Goal: Information Seeking & Learning: Learn about a topic

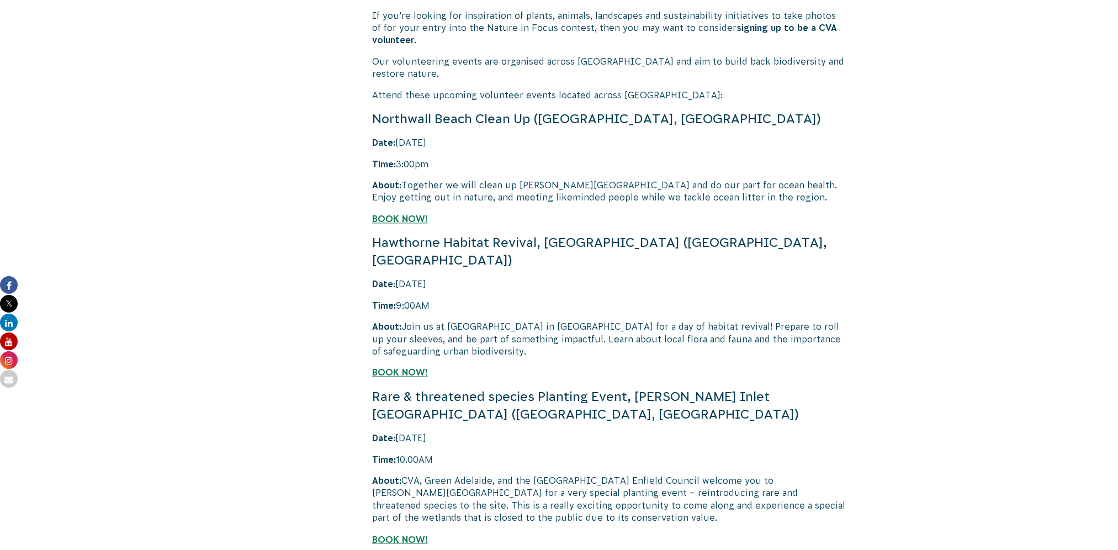
scroll to position [2374, 0]
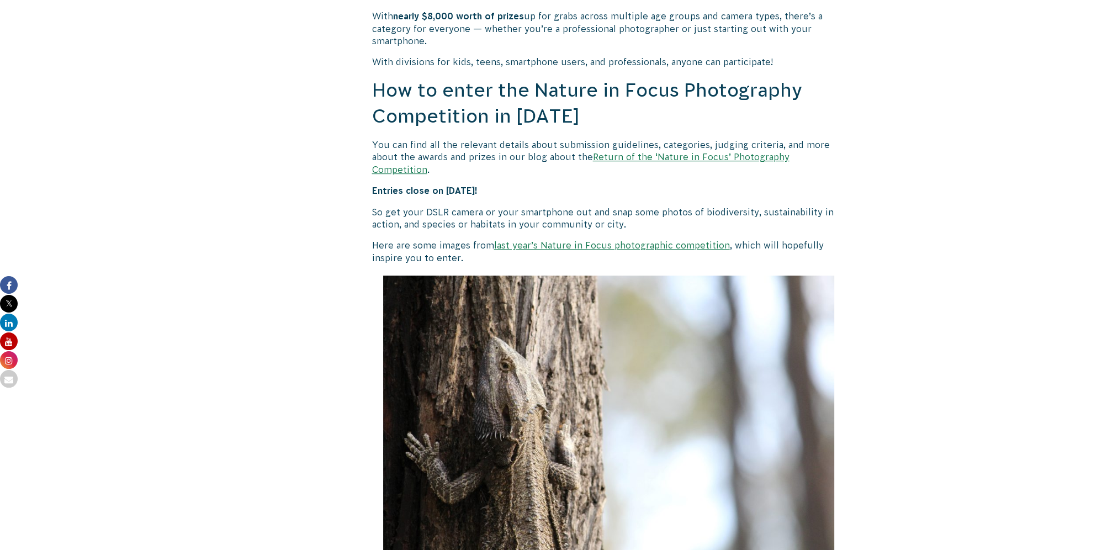
drag, startPoint x: 491, startPoint y: 225, endPoint x: 481, endPoint y: 221, distance: 10.4
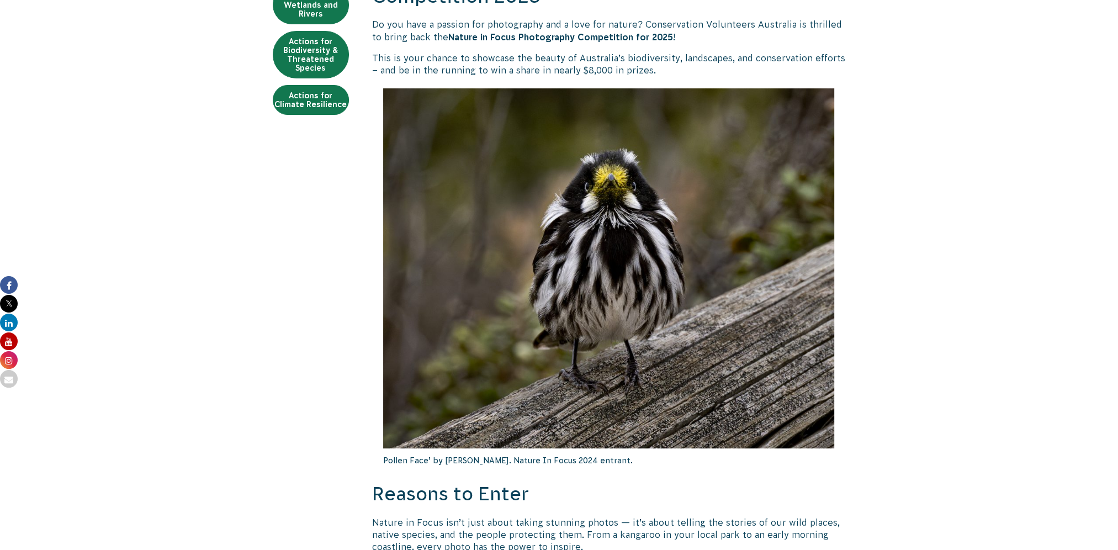
scroll to position [331, 0]
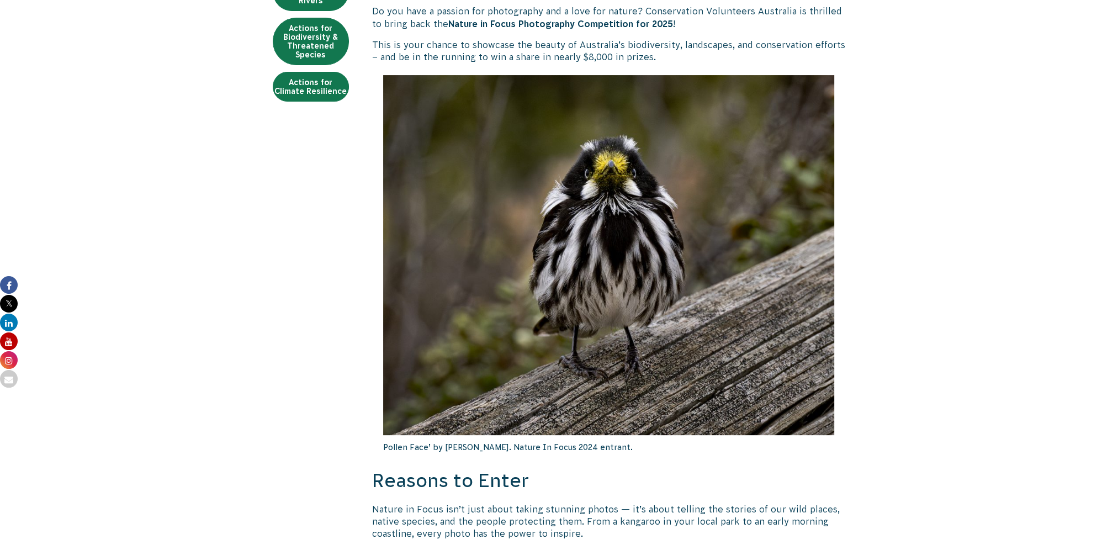
drag, startPoint x: 485, startPoint y: 450, endPoint x: 643, endPoint y: 444, distance: 158.6
click at [643, 444] on p "Pollen Face’ by Darren Weinert. Nature In Focus 2024 entrant." at bounding box center [609, 447] width 452 height 24
drag, startPoint x: 643, startPoint y: 444, endPoint x: 632, endPoint y: 474, distance: 32.3
click at [632, 474] on h2 "Reasons to Enter" at bounding box center [609, 481] width 474 height 26
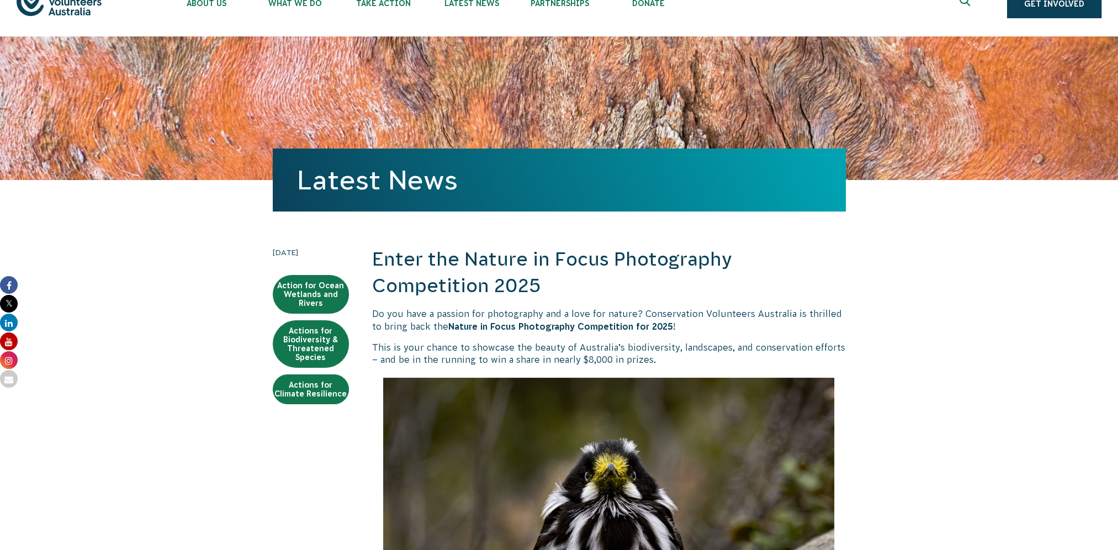
scroll to position [0, 0]
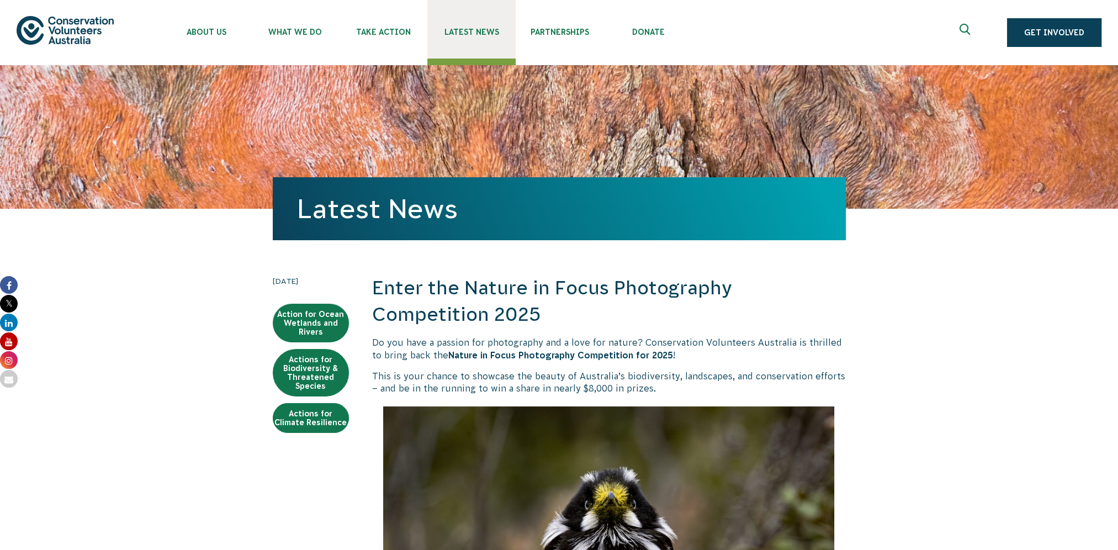
click at [447, 25] on link "Latest News" at bounding box center [471, 29] width 88 height 59
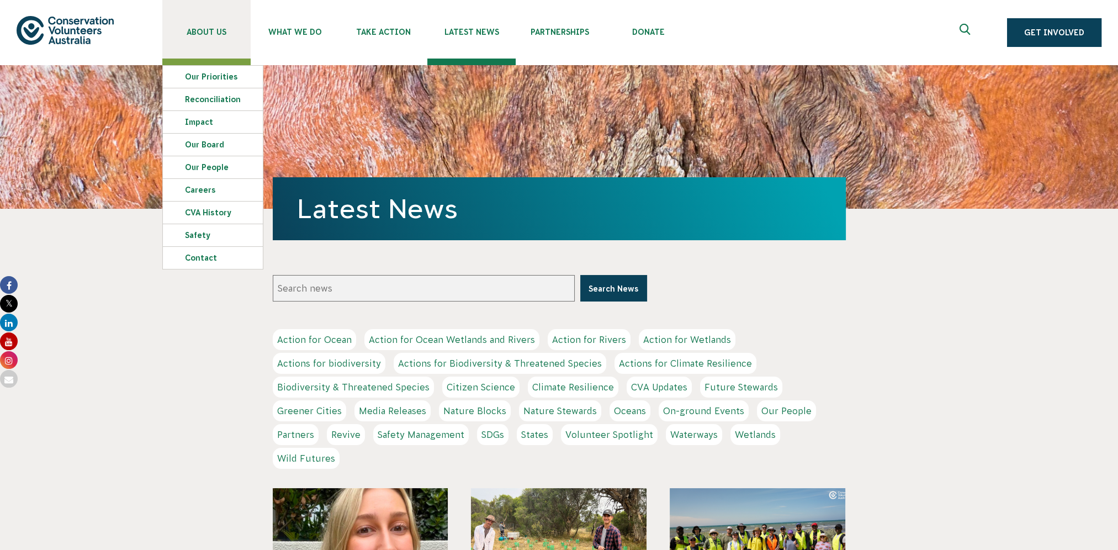
click at [185, 31] on span "About Us" at bounding box center [206, 32] width 88 height 9
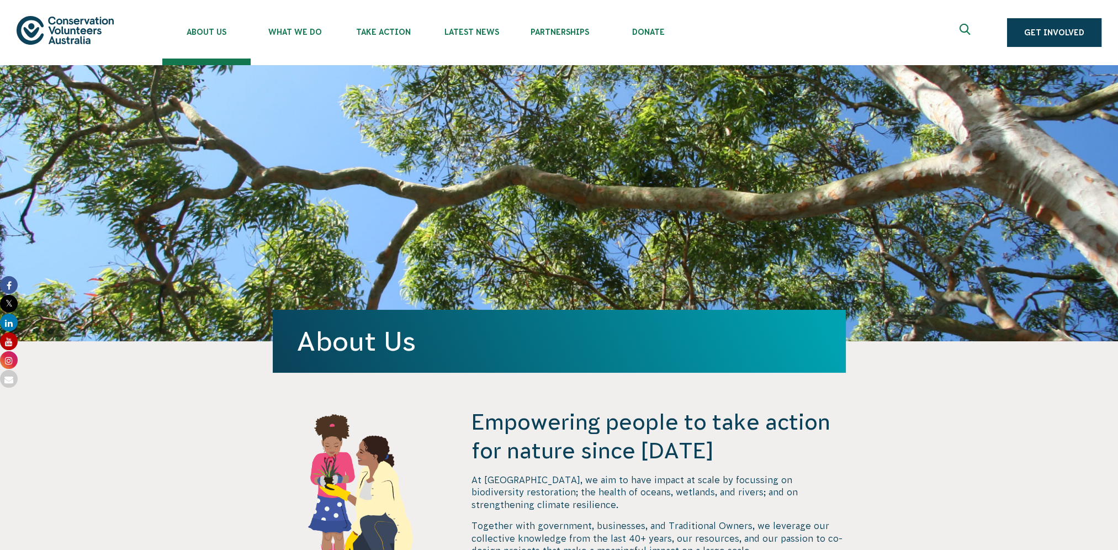
click at [972, 26] on icon "Expand search box" at bounding box center [966, 32] width 14 height 17
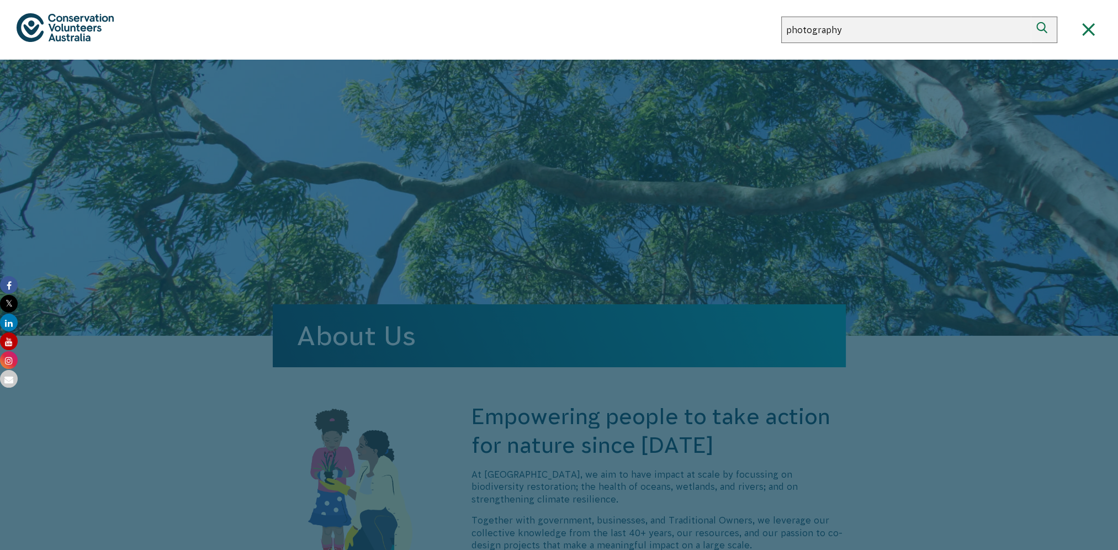
type input "photography"
click at [1031, 17] on button "Search" at bounding box center [1044, 30] width 26 height 26
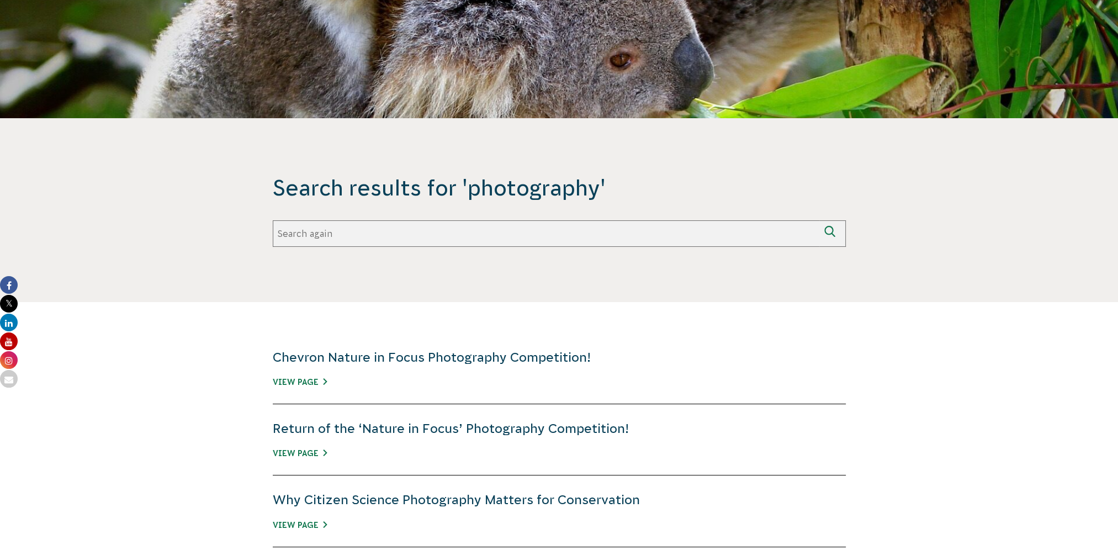
scroll to position [110, 0]
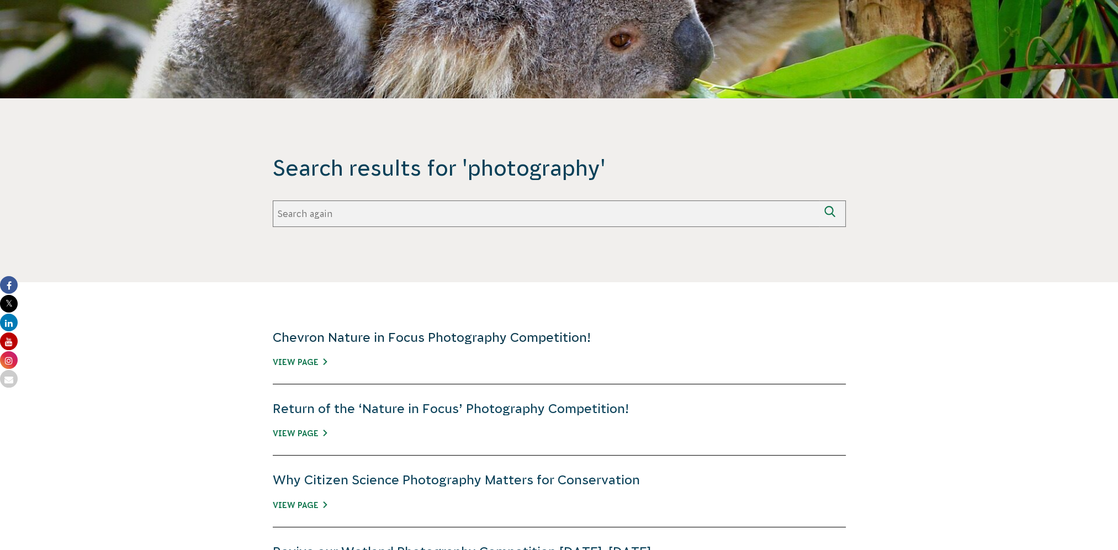
click at [310, 330] on link "Chevron Nature in Focus Photography Competition!" at bounding box center [432, 337] width 318 height 14
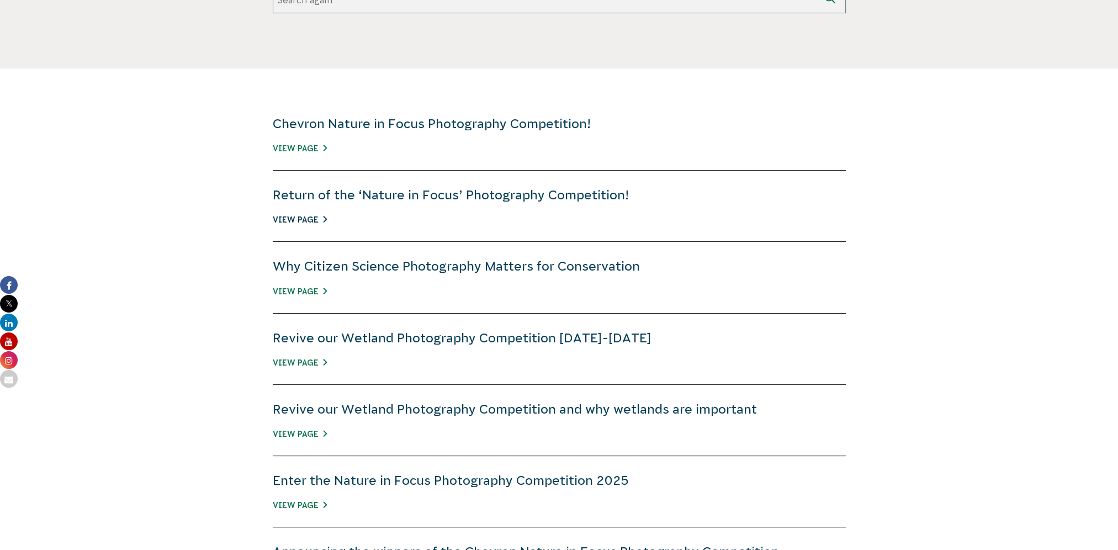
scroll to position [331, 0]
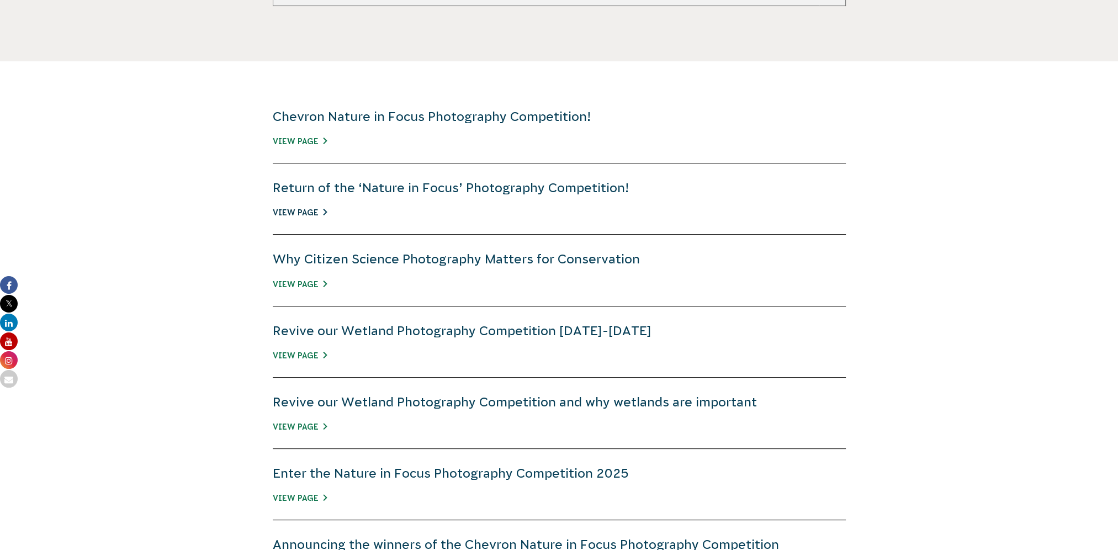
click at [307, 212] on link "View Page" at bounding box center [300, 212] width 54 height 9
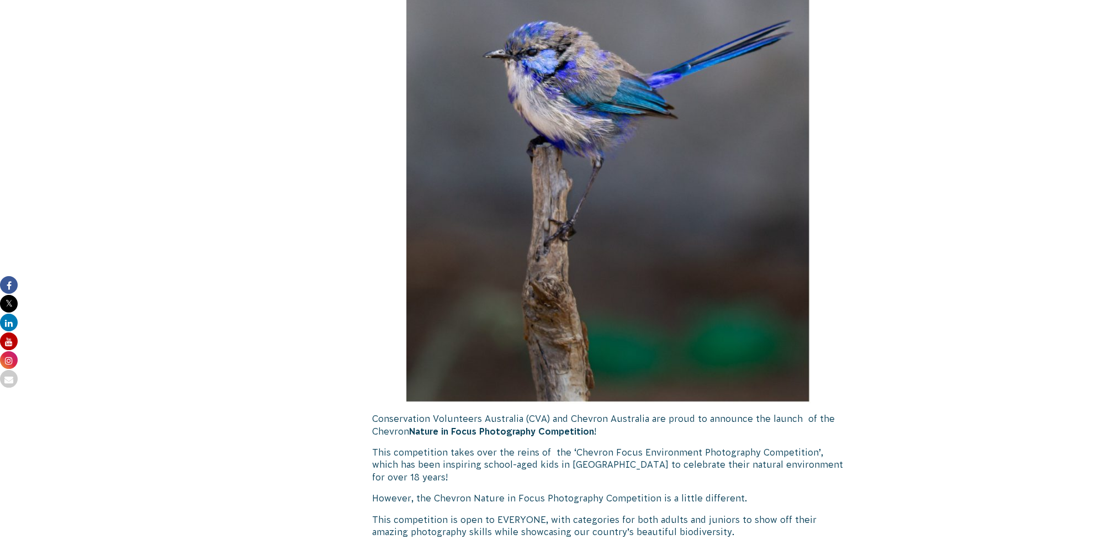
scroll to position [718, 0]
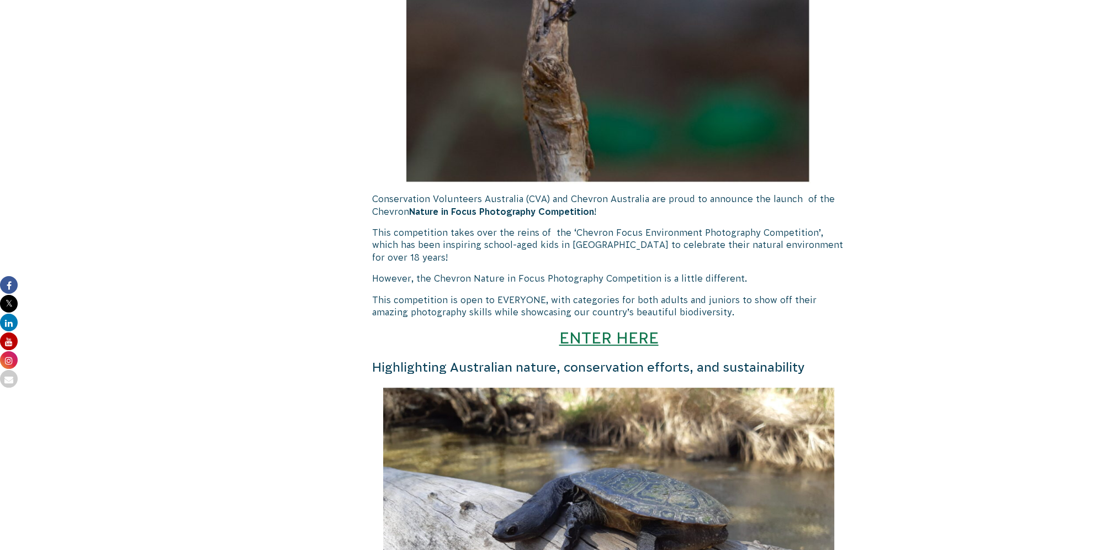
click at [650, 341] on link "ENTER HERE" at bounding box center [608, 337] width 99 height 18
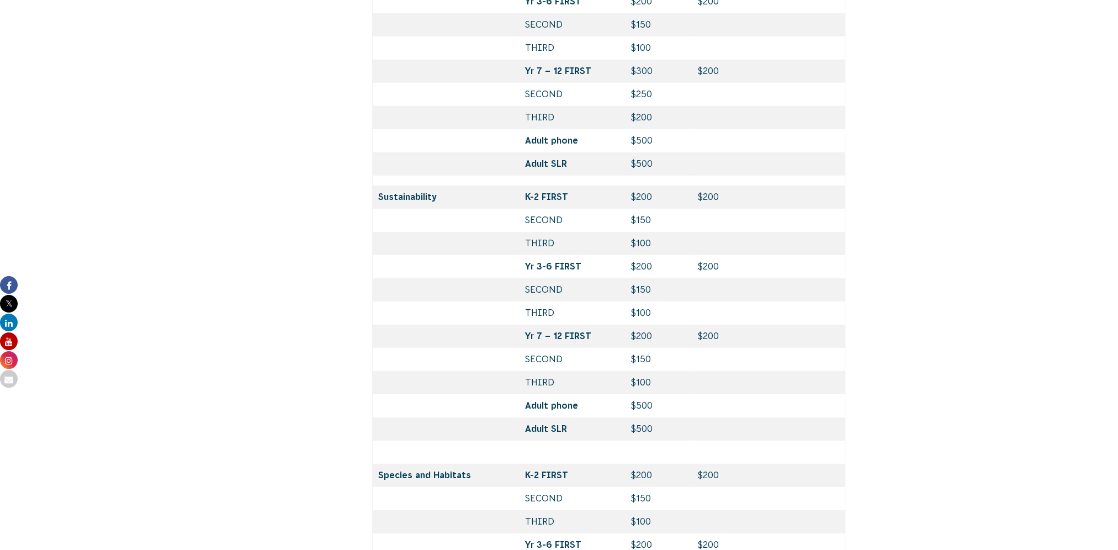
scroll to position [4582, 0]
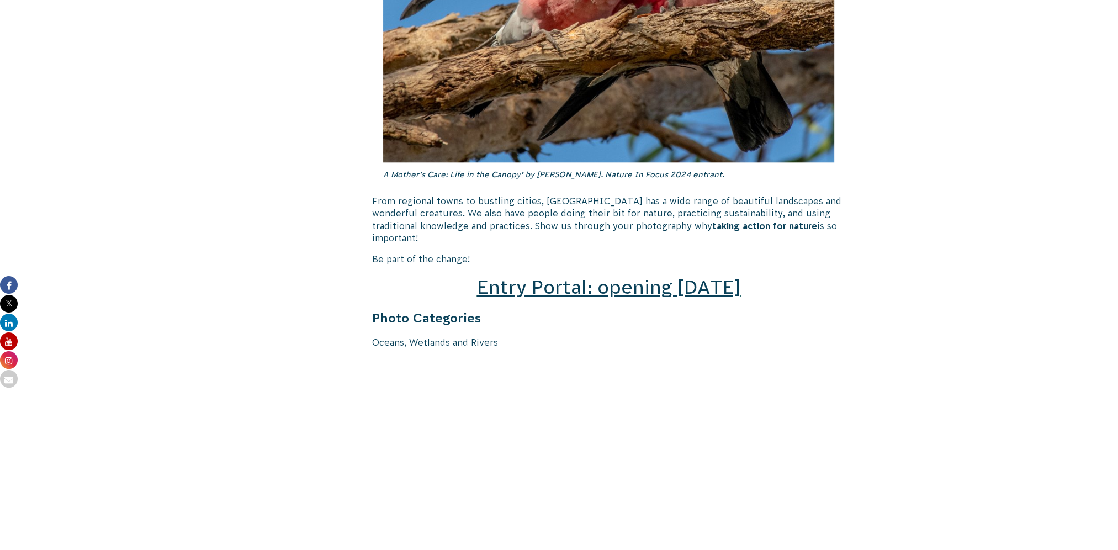
scroll to position [1435, 0]
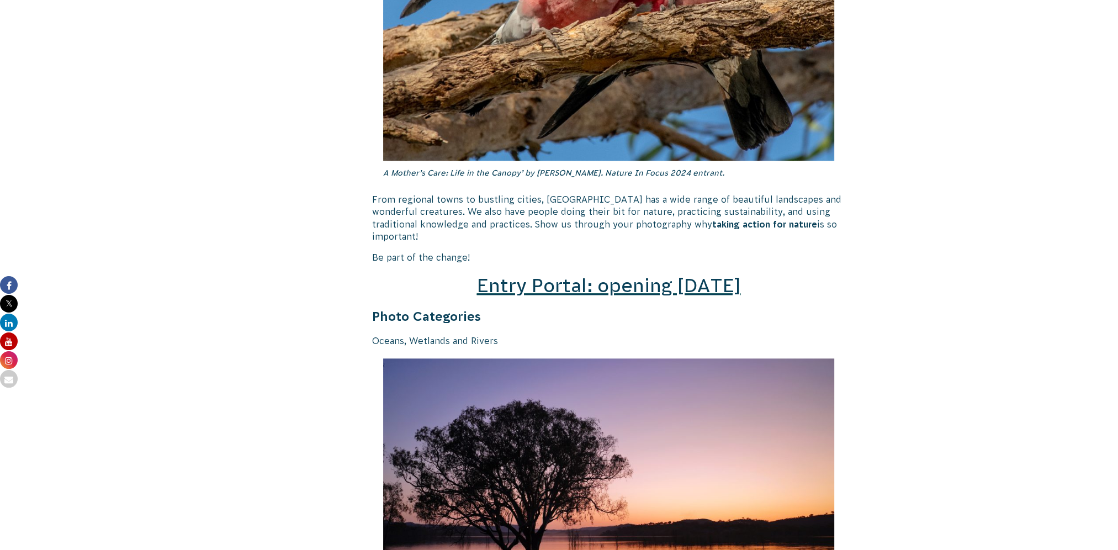
click at [521, 275] on span "Entry Portal: opening July 4" at bounding box center [608, 285] width 264 height 21
